Goal: Check status: Check status

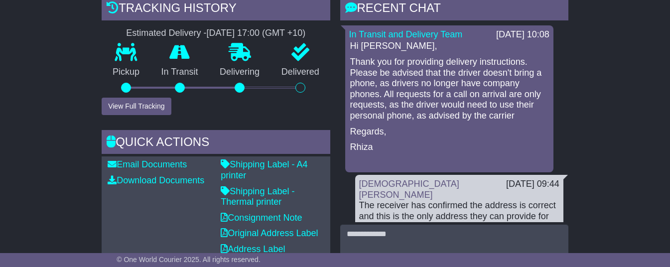
scroll to position [230, 0]
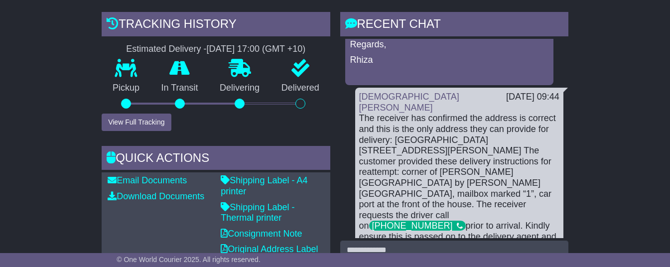
scroll to position [0, 0]
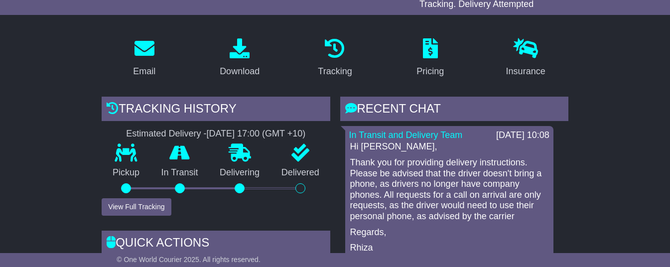
scroll to position [224, 0]
